Goal: Find contact information: Obtain details needed to contact an individual or organization

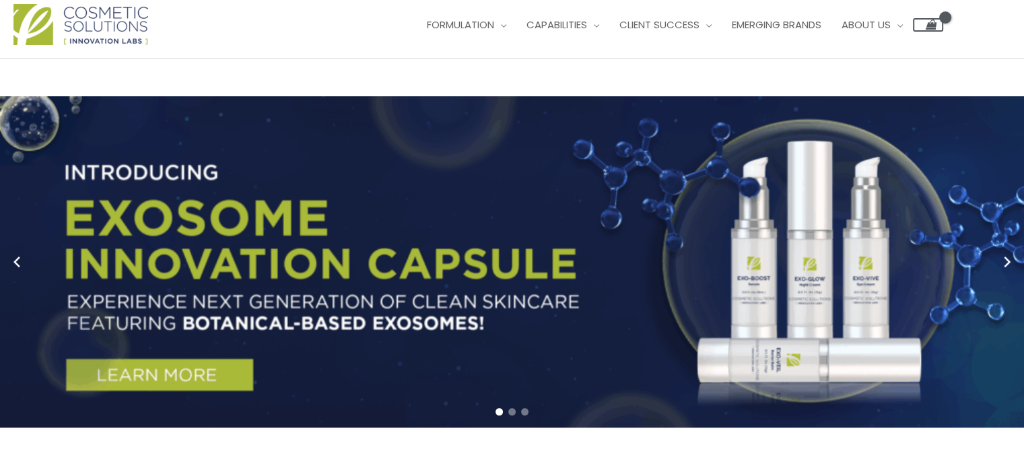
scroll to position [51, 0]
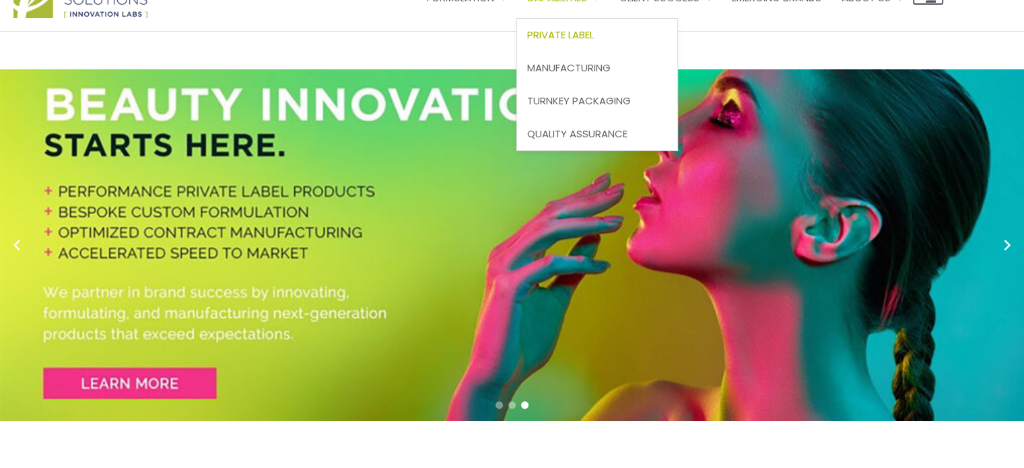
click at [527, 42] on span "Private Label" at bounding box center [560, 35] width 67 height 14
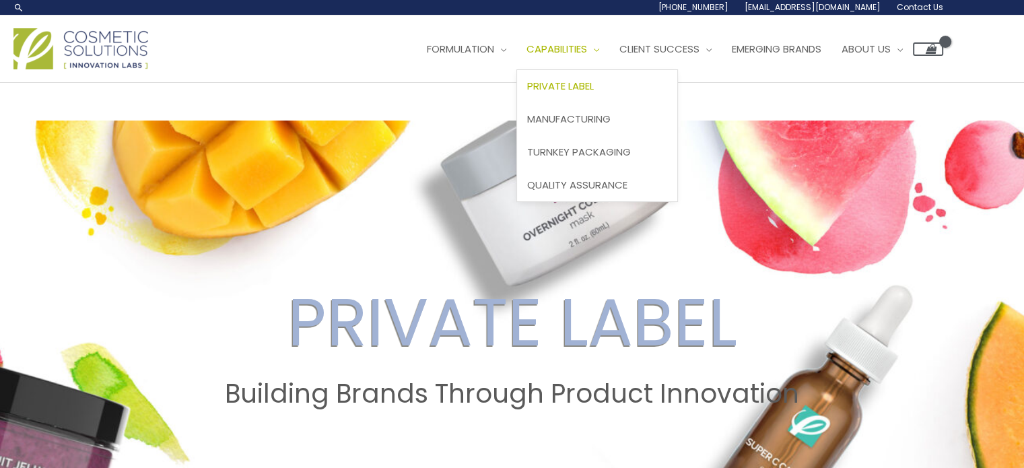
click at [527, 93] on span "Private Label" at bounding box center [560, 86] width 67 height 14
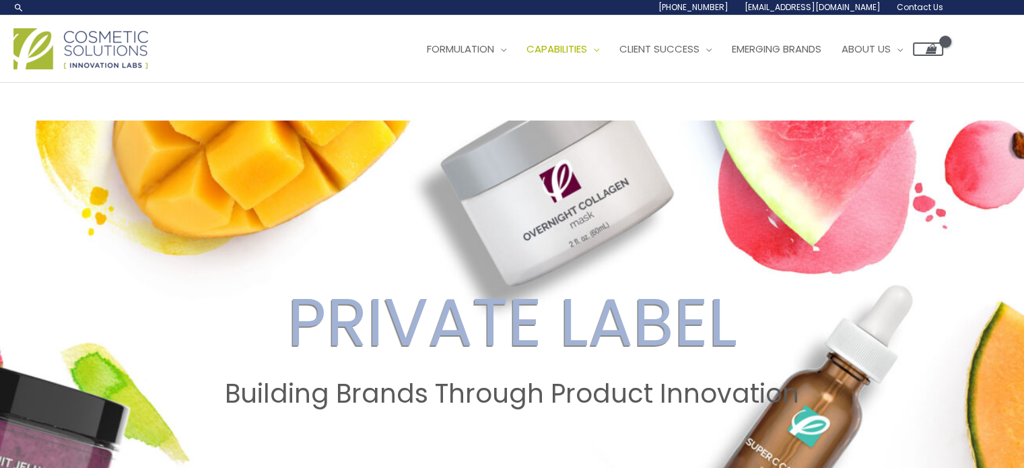
click at [0, 0] on span "Contact Us" at bounding box center [0, 0] width 0 height 0
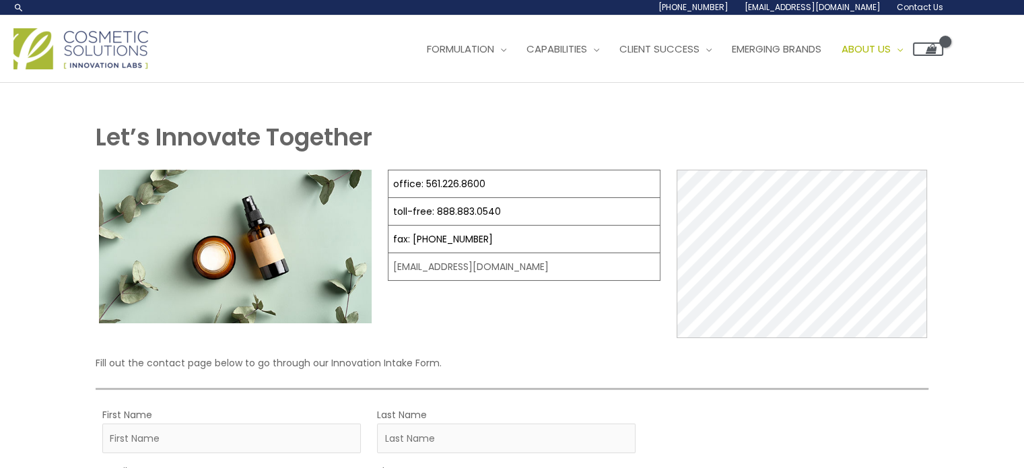
click at [0, 0] on span "Contact Us" at bounding box center [0, 0] width 0 height 0
